Goal: Transaction & Acquisition: Download file/media

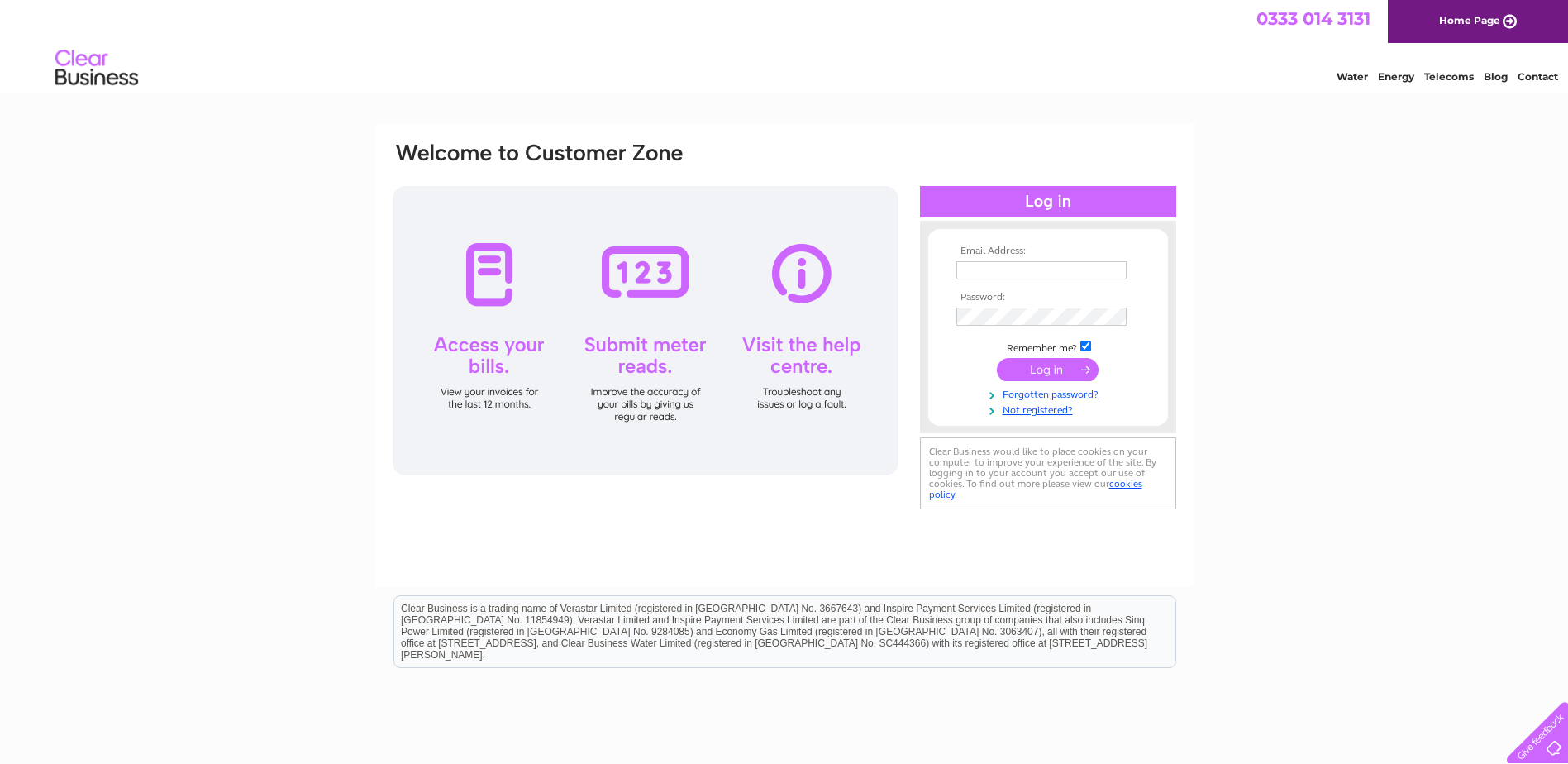
type input "[EMAIL_ADDRESS][DOMAIN_NAME]"
click at [1046, 363] on input "submit" at bounding box center [1048, 369] width 102 height 23
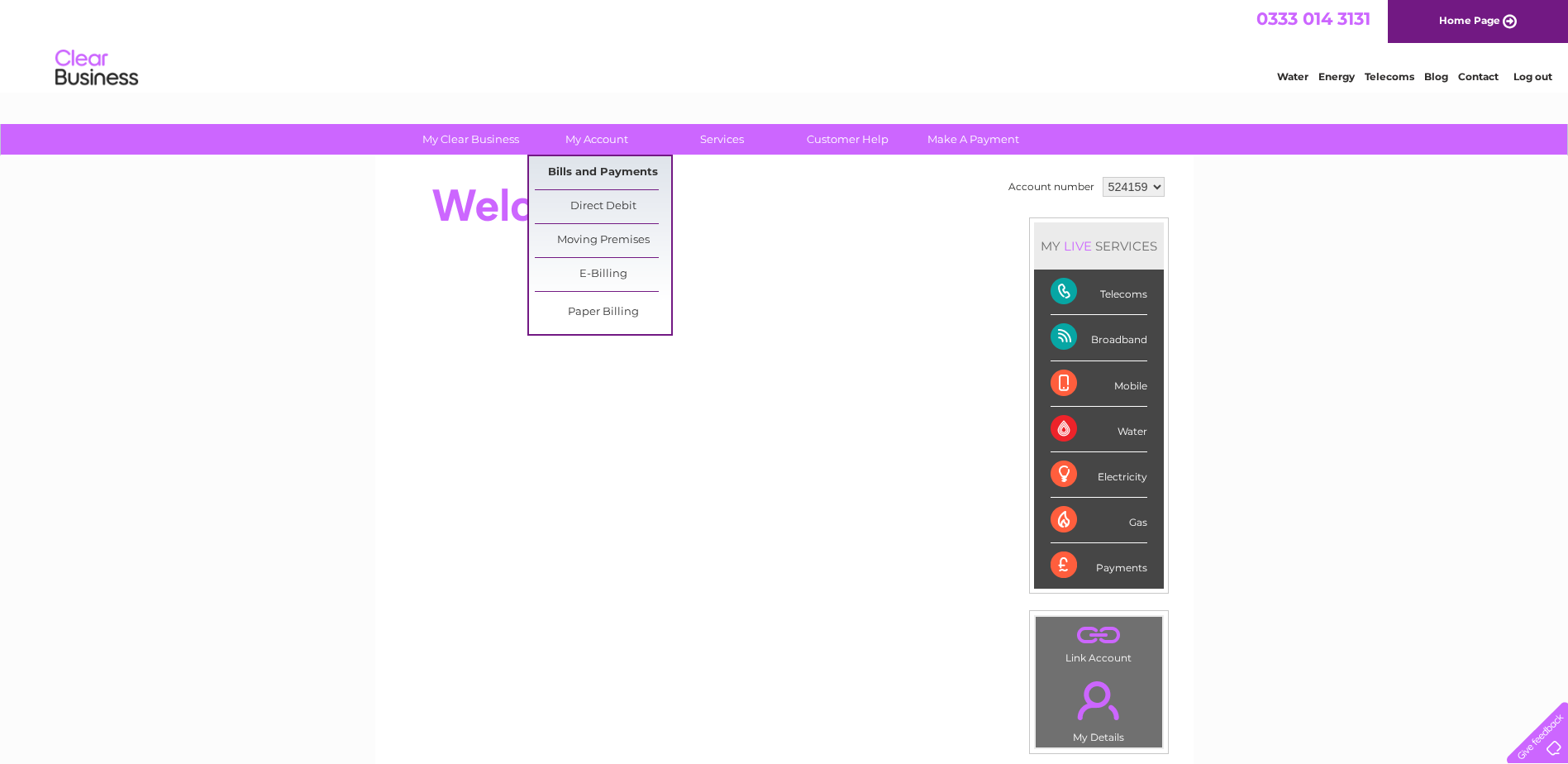
click at [611, 168] on link "Bills and Payments" at bounding box center [603, 173] width 136 height 33
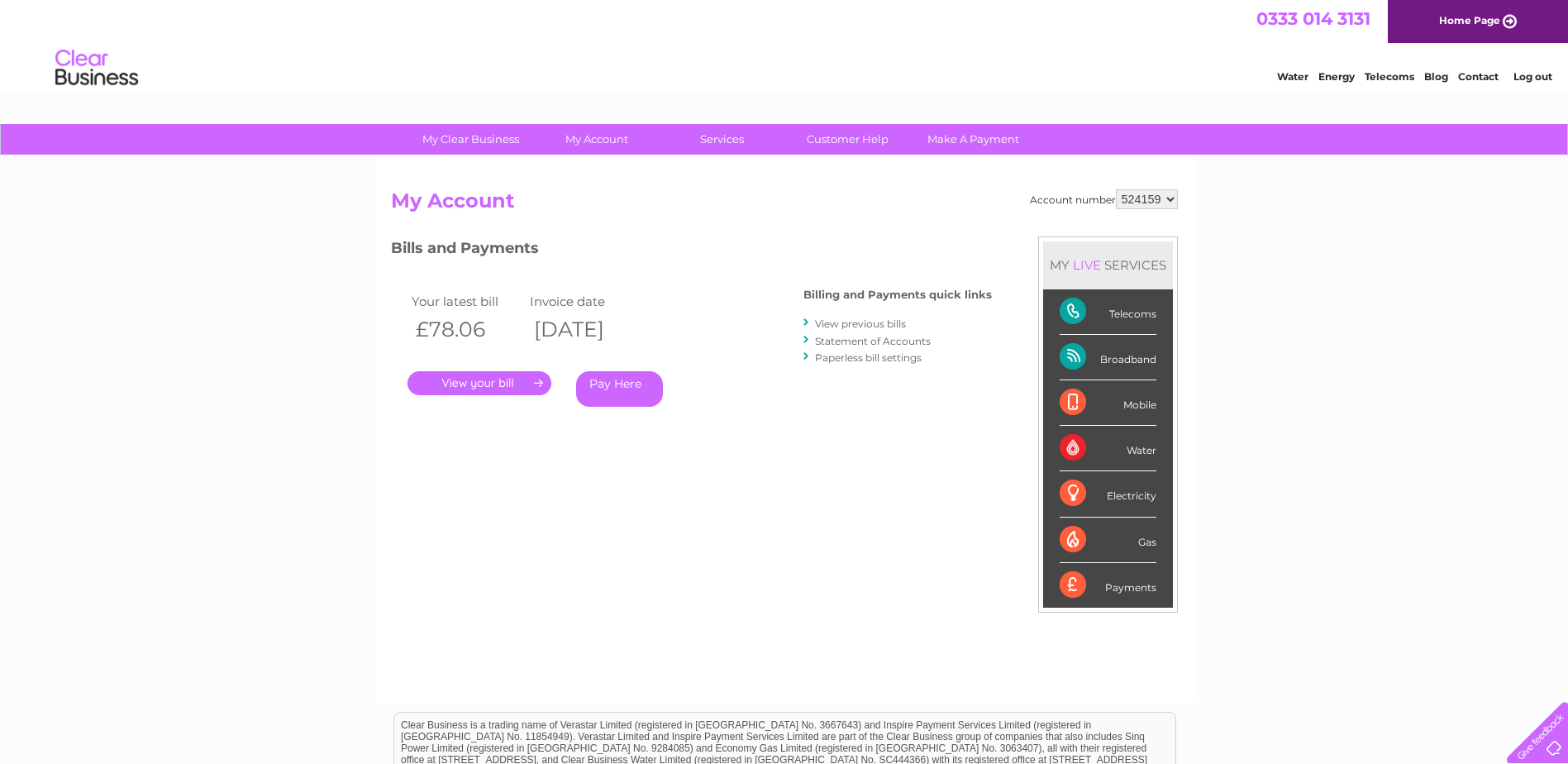
click at [514, 380] on link "." at bounding box center [479, 383] width 144 height 24
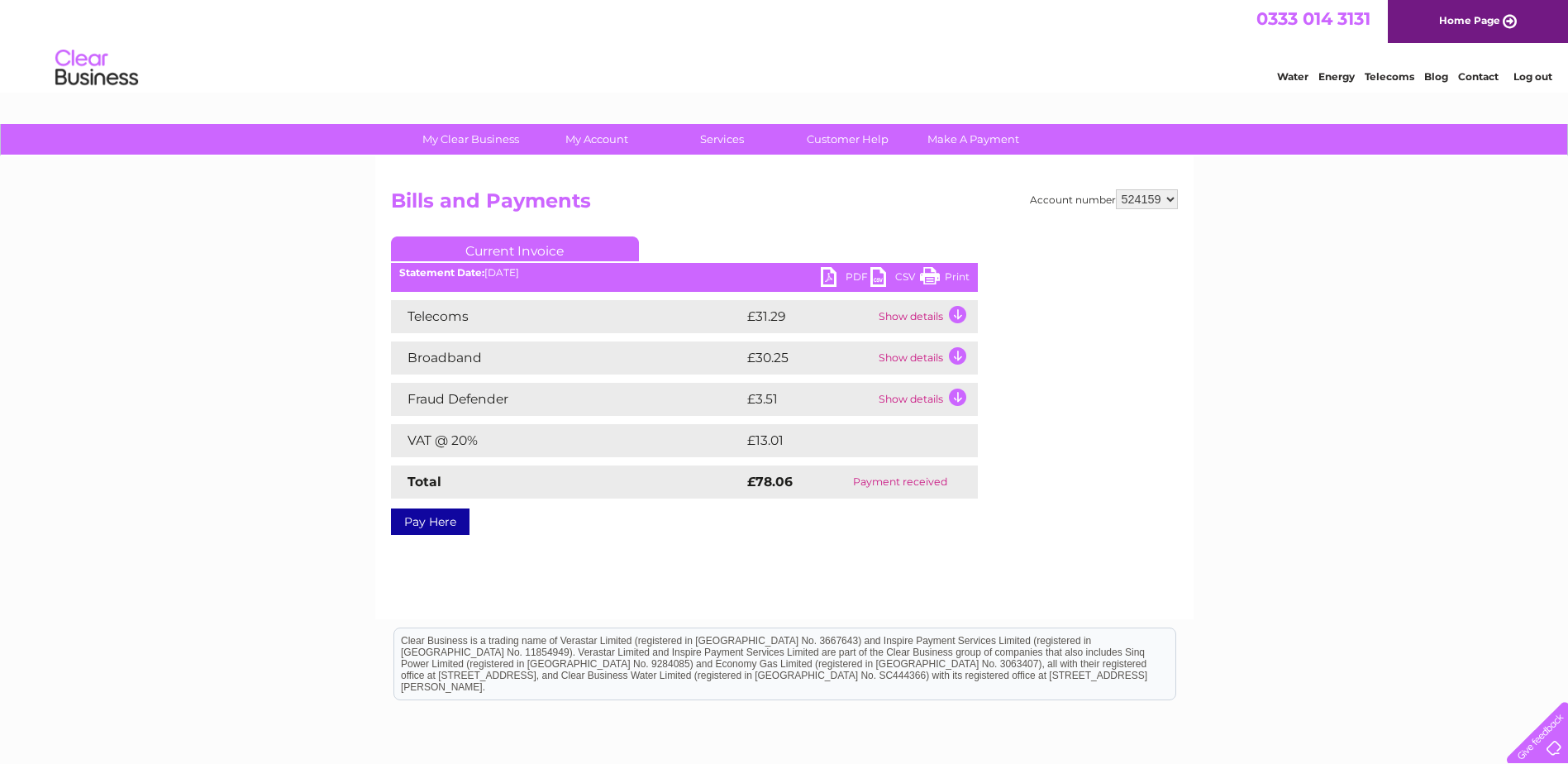
click at [844, 274] on link "PDF" at bounding box center [845, 279] width 49 height 24
